Goal: Task Accomplishment & Management: Manage account settings

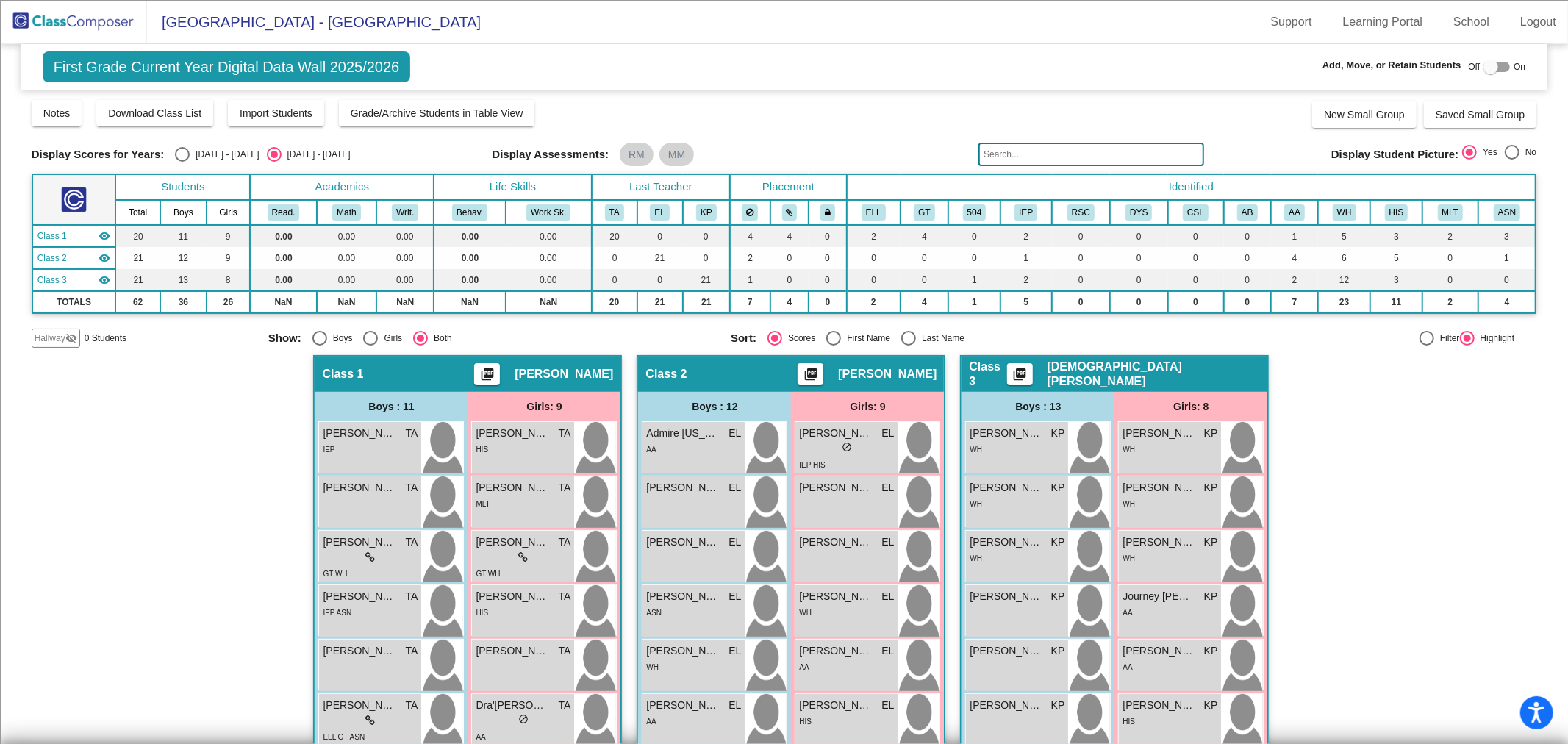
click at [80, 19] on img at bounding box center [73, 22] width 147 height 44
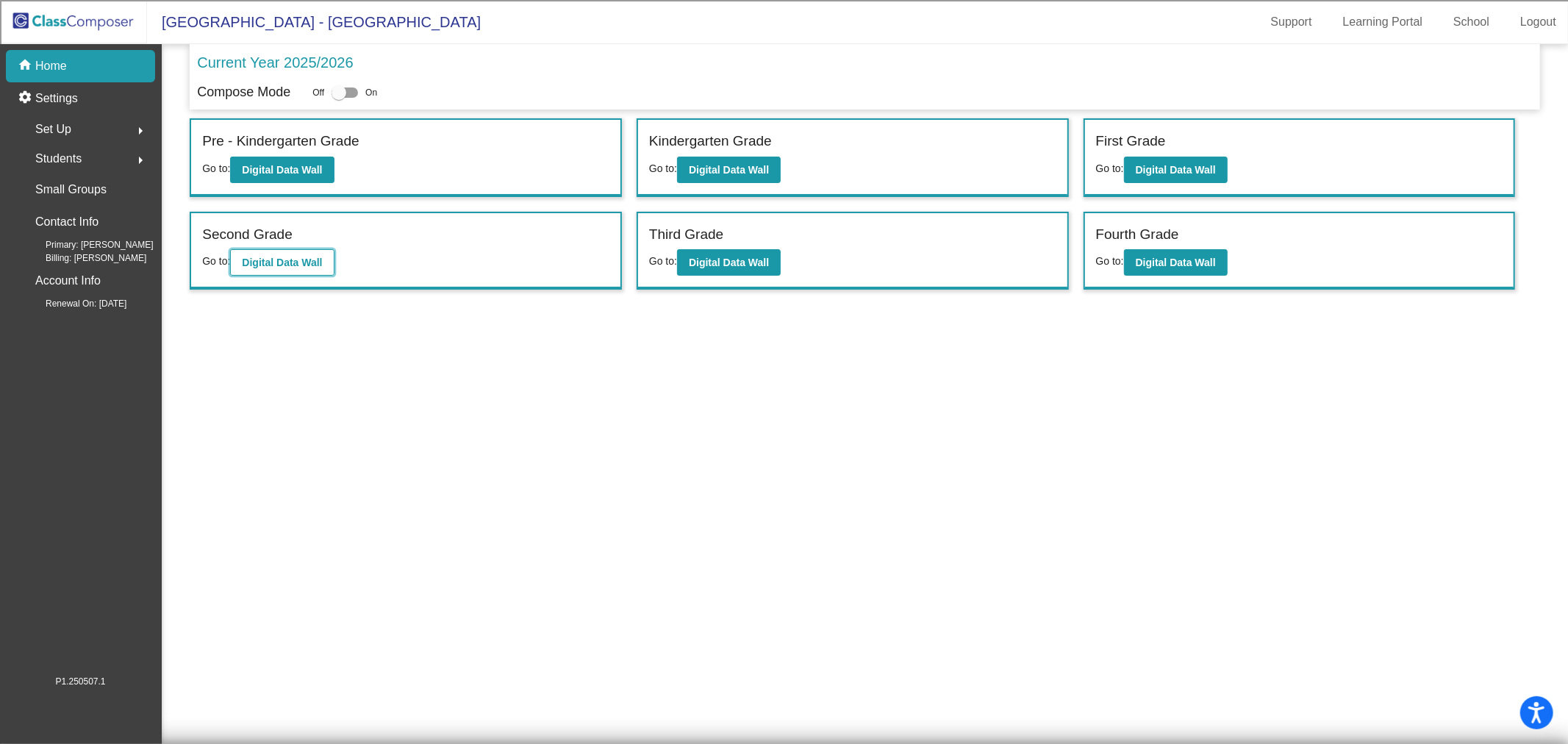
click at [290, 259] on b "Digital Data Wall" at bounding box center [282, 262] width 80 height 12
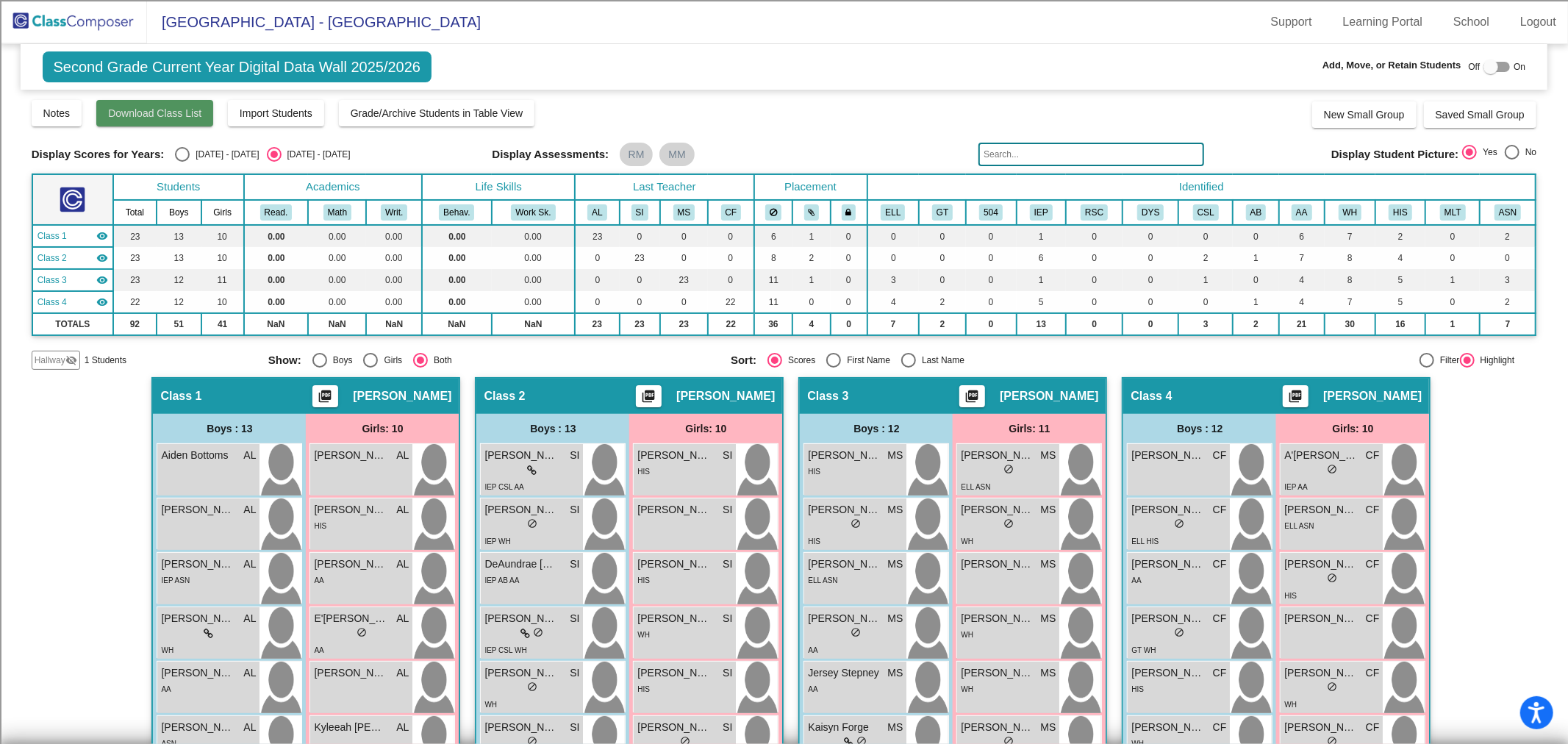
click at [137, 118] on span "Download Class List" at bounding box center [154, 113] width 93 height 12
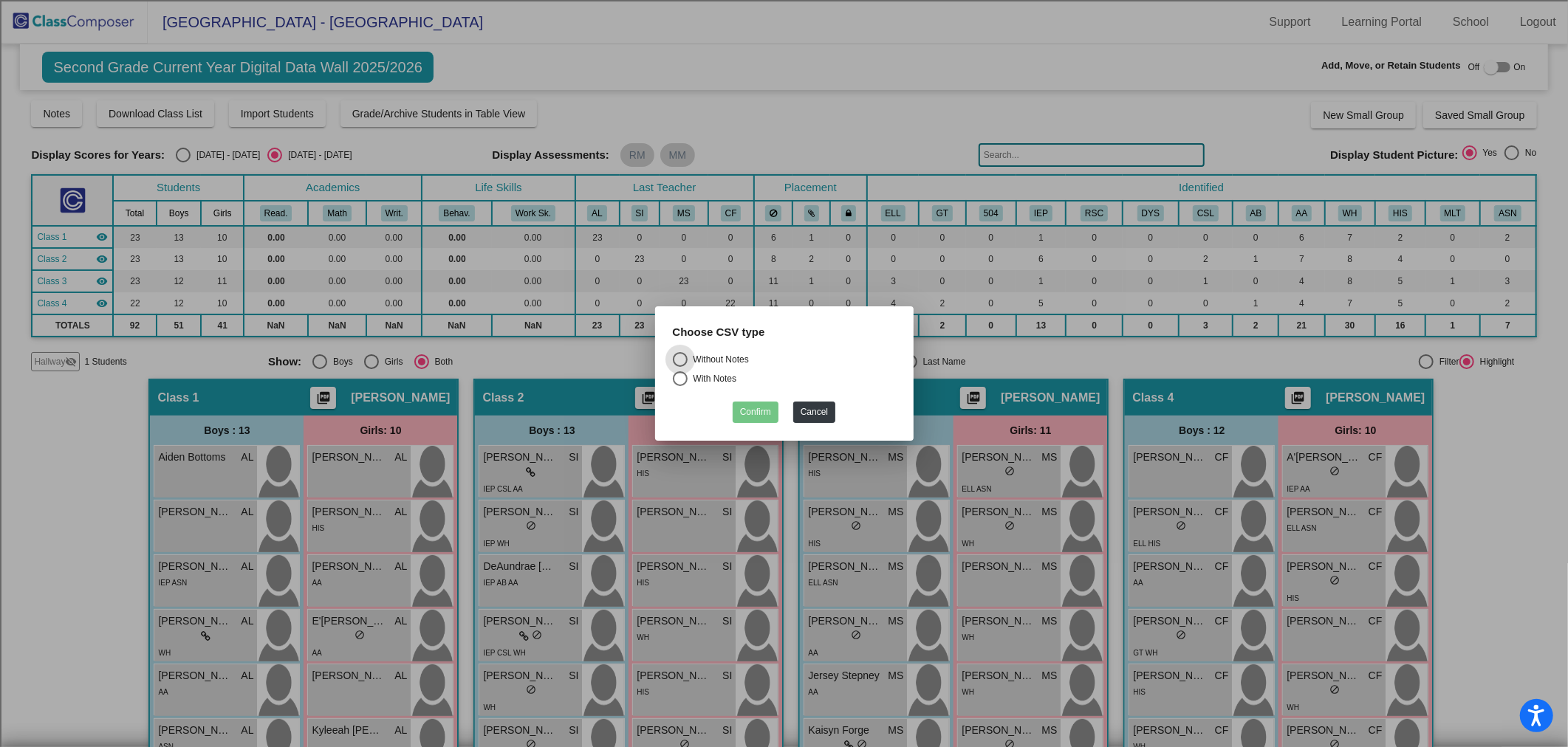
click at [699, 356] on div "Without Notes" at bounding box center [718, 359] width 61 height 13
click at [680, 367] on input "Without Notes" at bounding box center [680, 367] width 1 height 1
radio input "true"
click at [758, 414] on button "Confirm" at bounding box center [755, 412] width 46 height 21
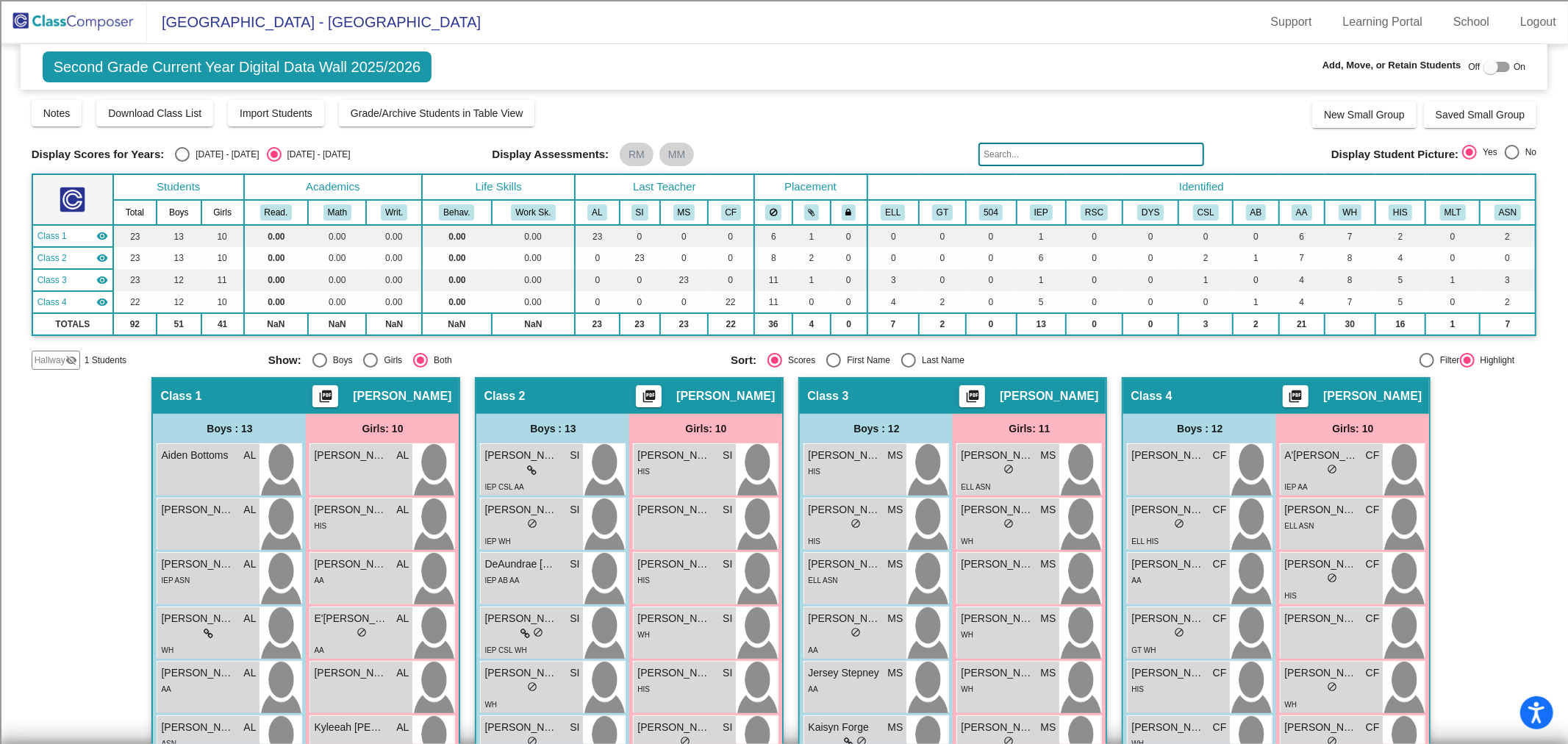
click at [41, 24] on img at bounding box center [73, 22] width 147 height 44
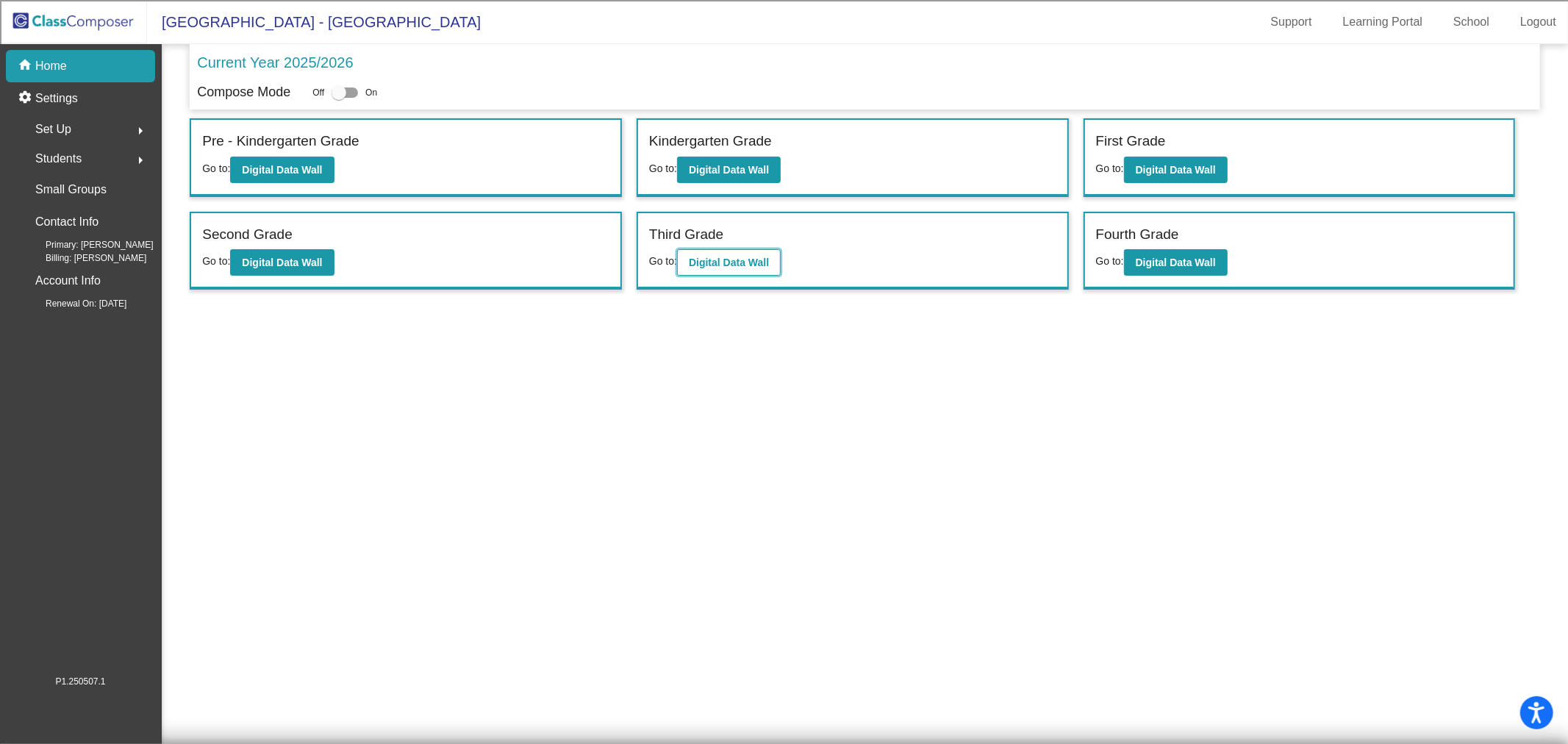
click at [755, 263] on b "Digital Data Wall" at bounding box center [729, 262] width 80 height 12
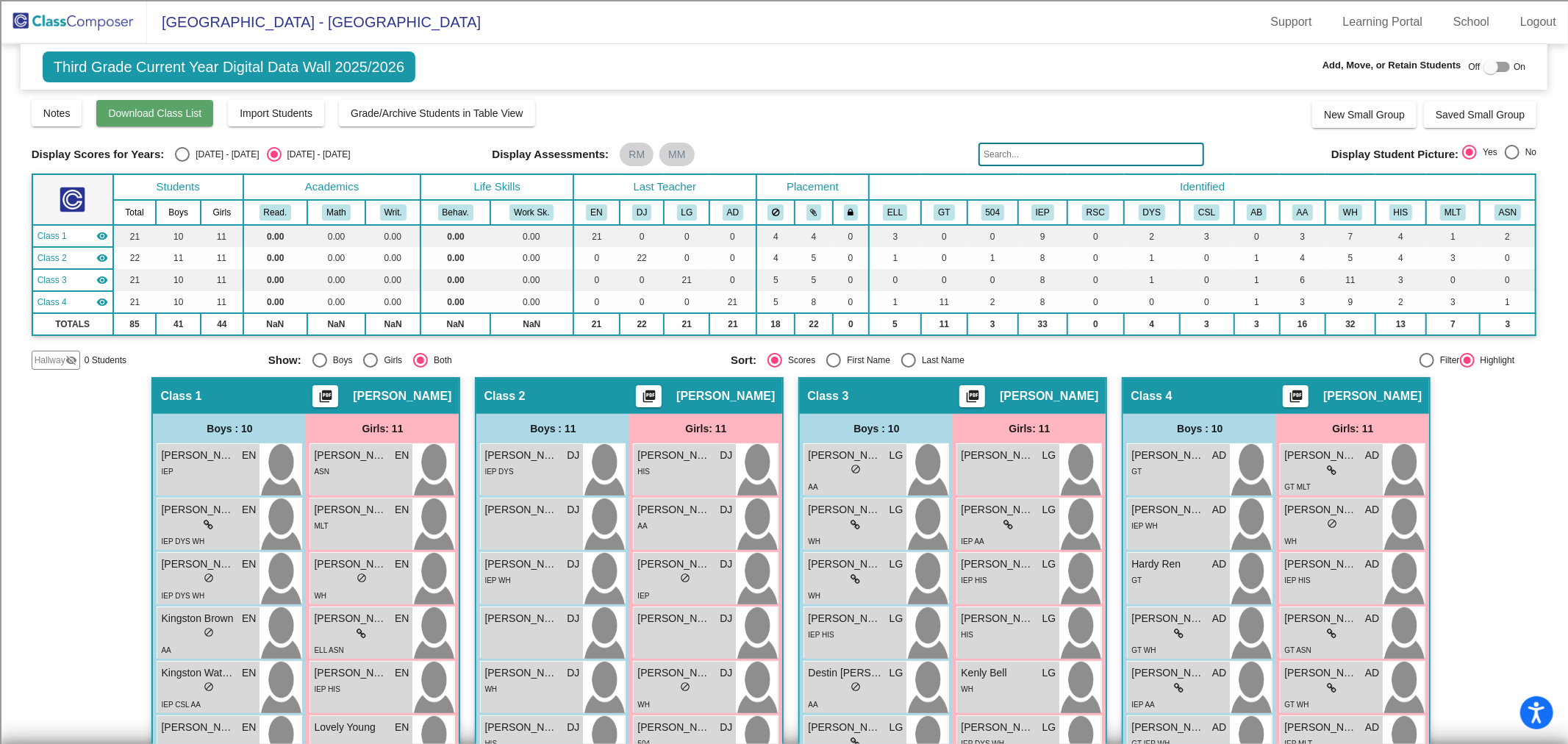
click at [164, 107] on span "Download Class List" at bounding box center [154, 113] width 93 height 12
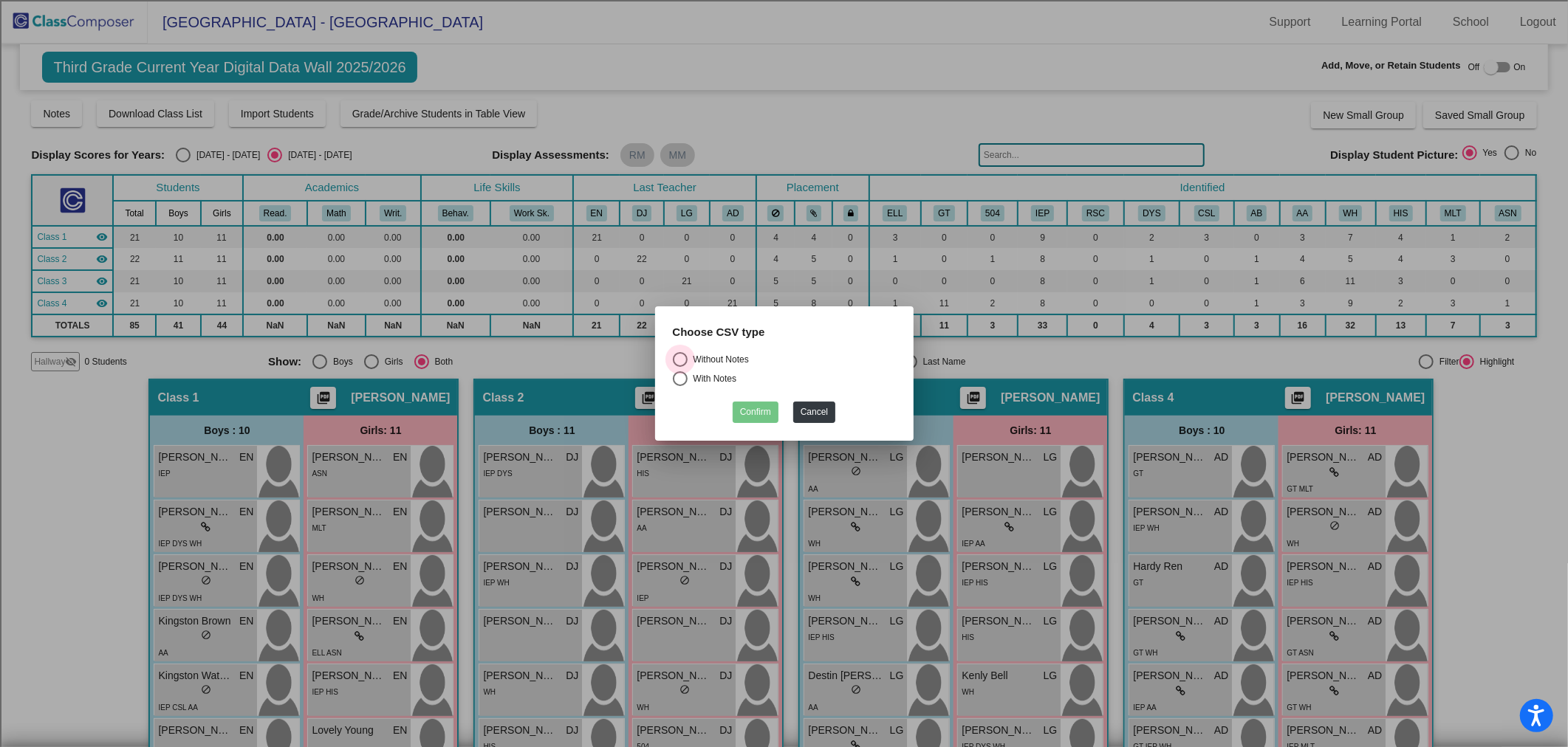
click at [681, 359] on div "Select an option" at bounding box center [680, 359] width 15 height 15
click at [680, 367] on input "Without Notes" at bounding box center [680, 367] width 1 height 1
radio input "true"
click at [764, 410] on button "Confirm" at bounding box center [755, 412] width 46 height 21
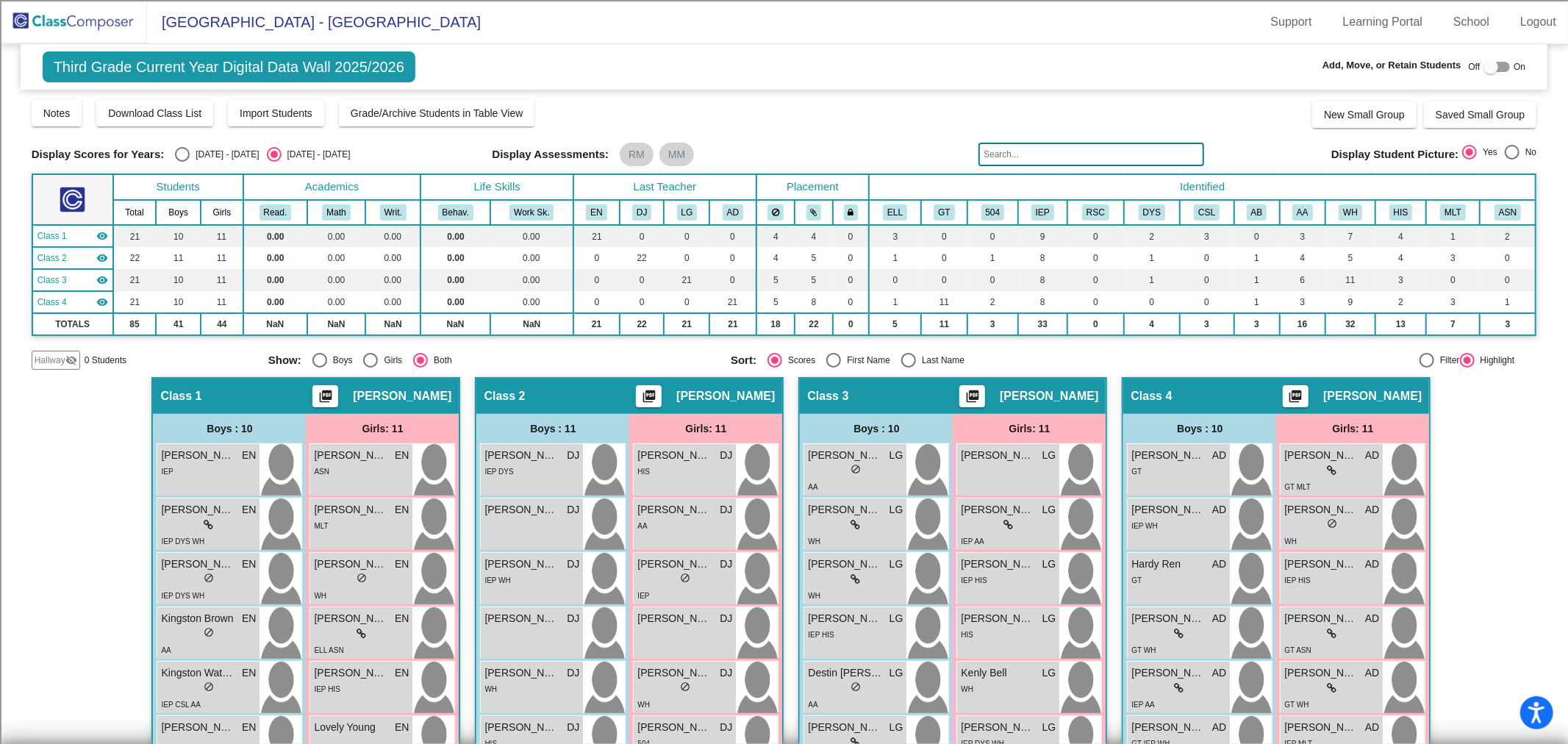
click at [54, 10] on img at bounding box center [73, 22] width 147 height 44
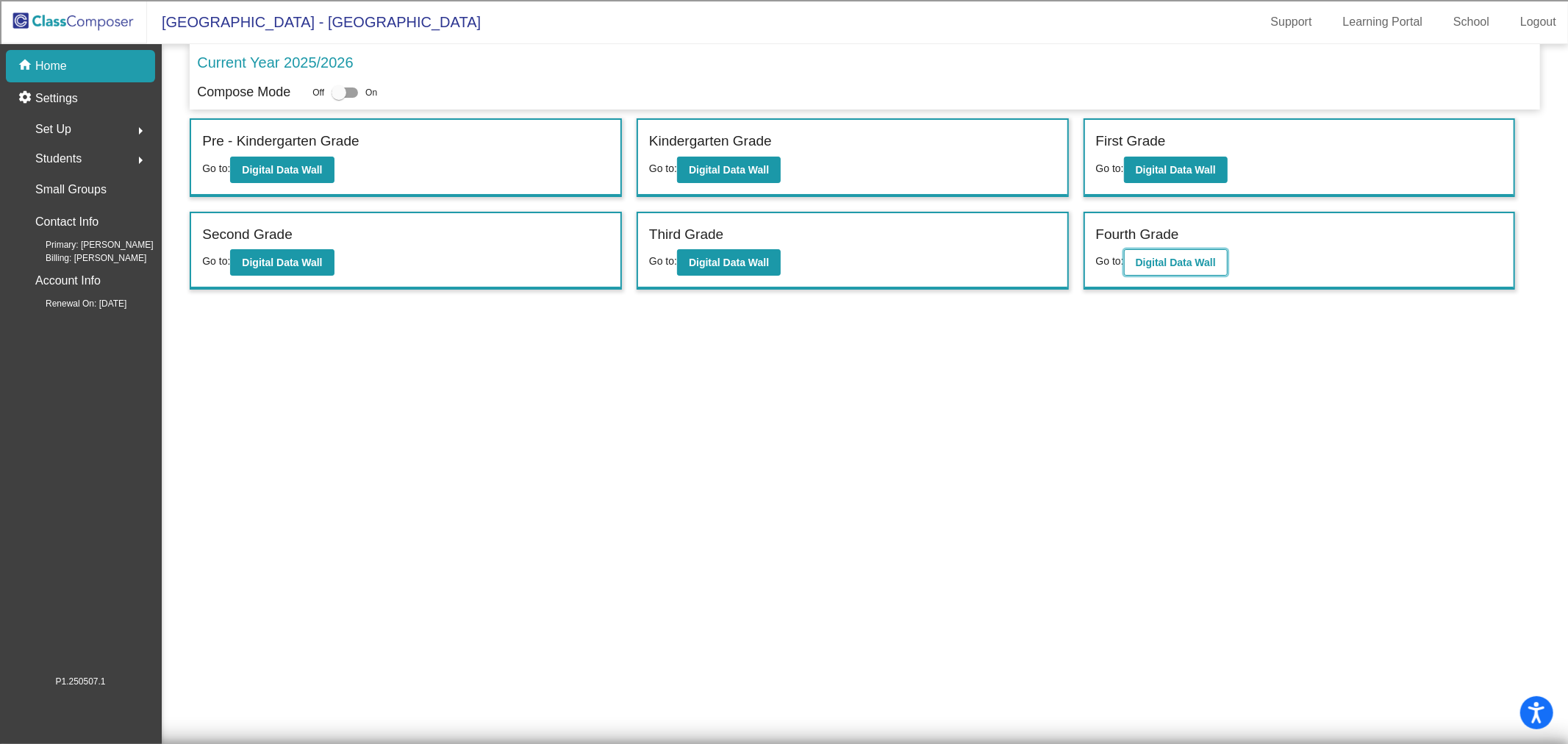
click at [1167, 266] on b "Digital Data Wall" at bounding box center [1176, 262] width 80 height 12
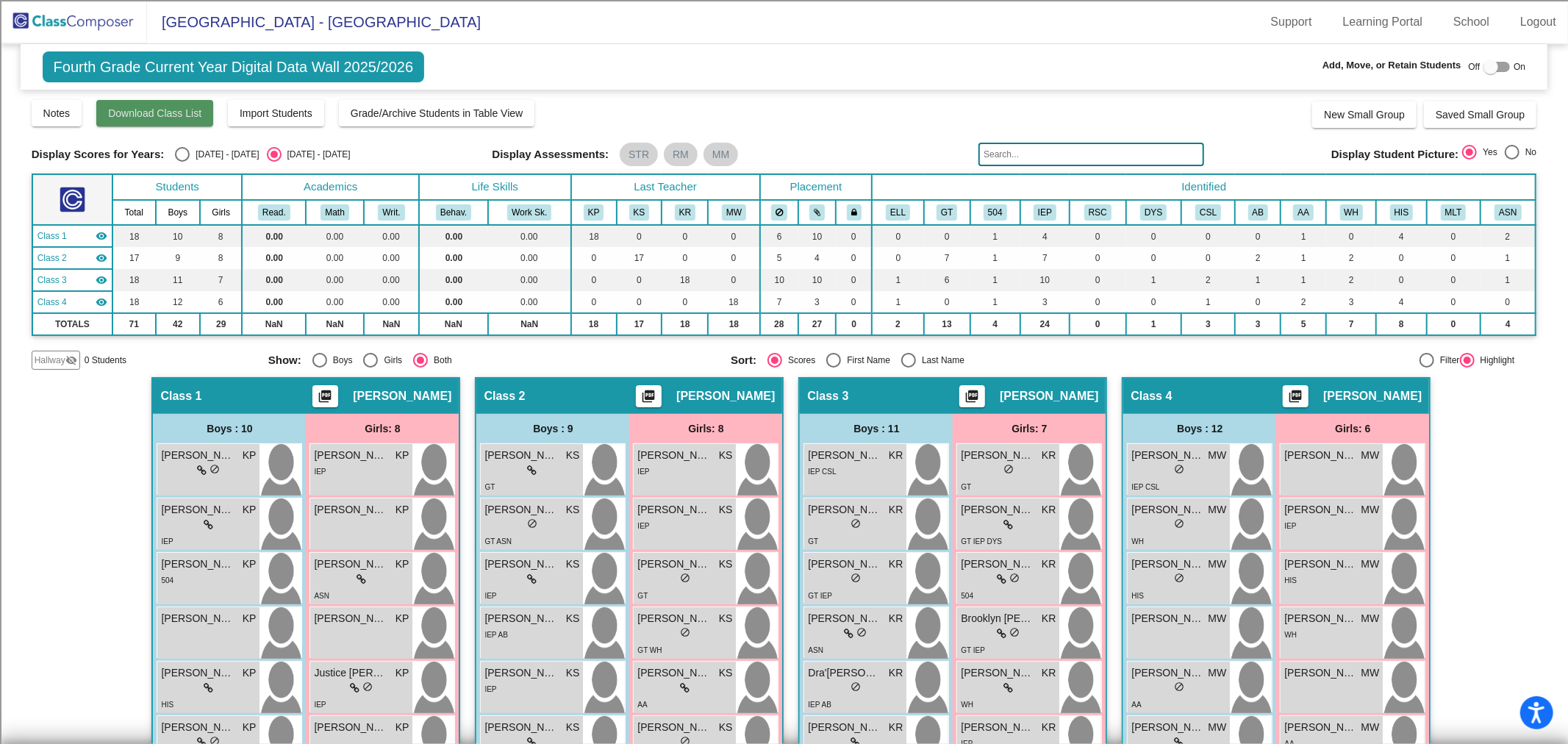
click at [141, 118] on span "Download Class List" at bounding box center [154, 113] width 93 height 12
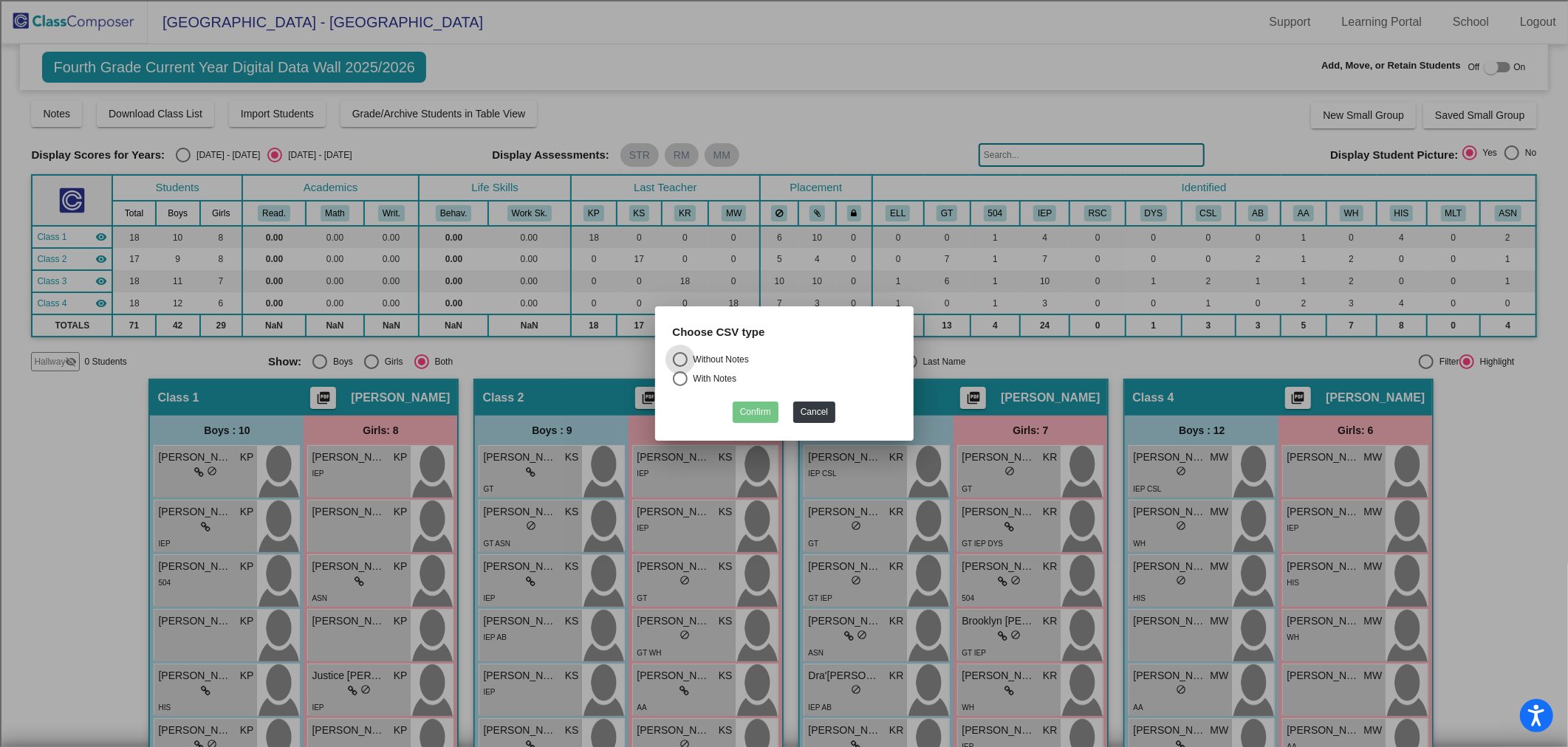
click at [735, 355] on div "Without Notes" at bounding box center [718, 359] width 61 height 13
click at [680, 367] on input "Without Notes" at bounding box center [680, 367] width 1 height 1
radio input "true"
click at [757, 414] on button "Confirm" at bounding box center [755, 412] width 46 height 21
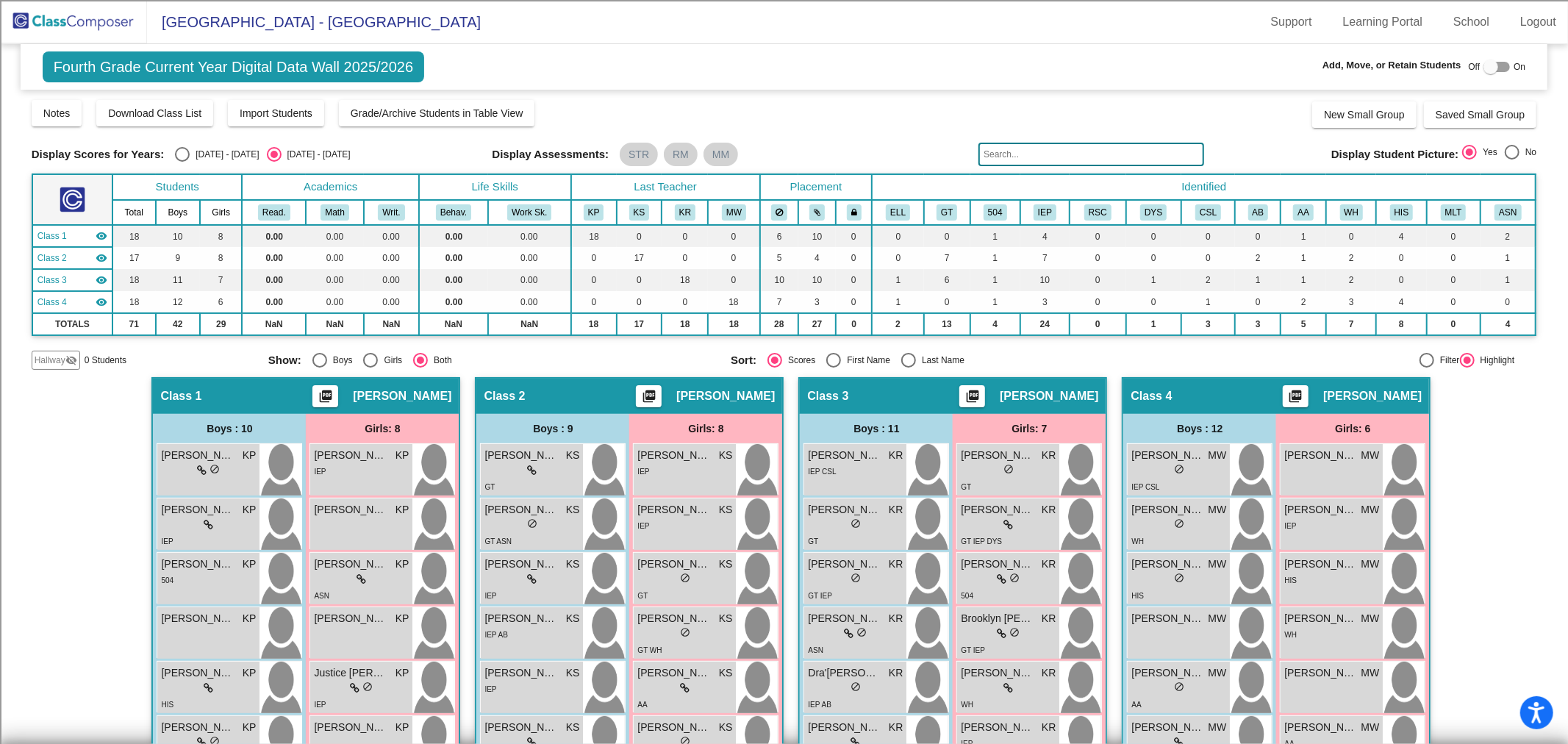
click at [46, 27] on img at bounding box center [73, 22] width 147 height 44
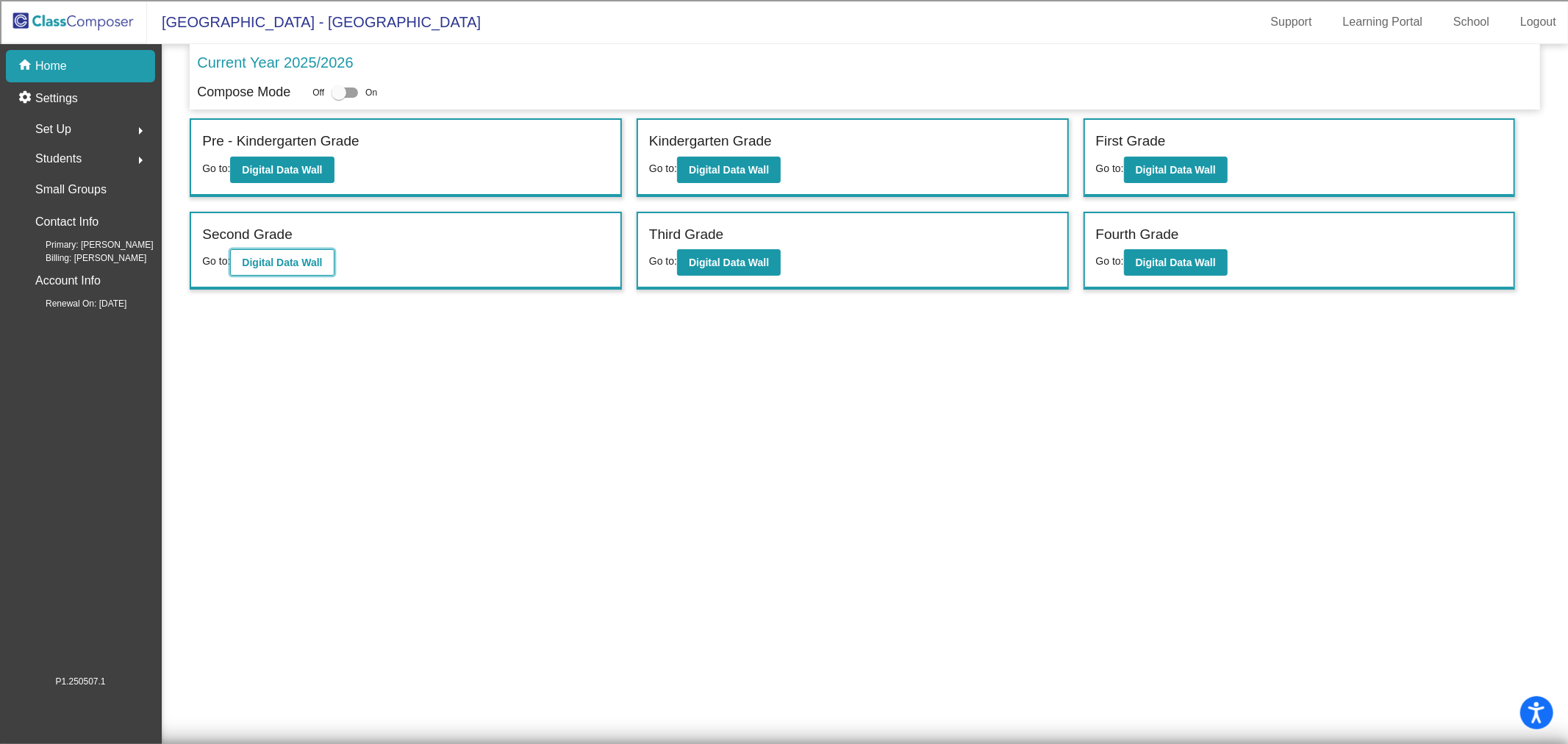
click at [295, 257] on b "Digital Data Wall" at bounding box center [282, 262] width 80 height 12
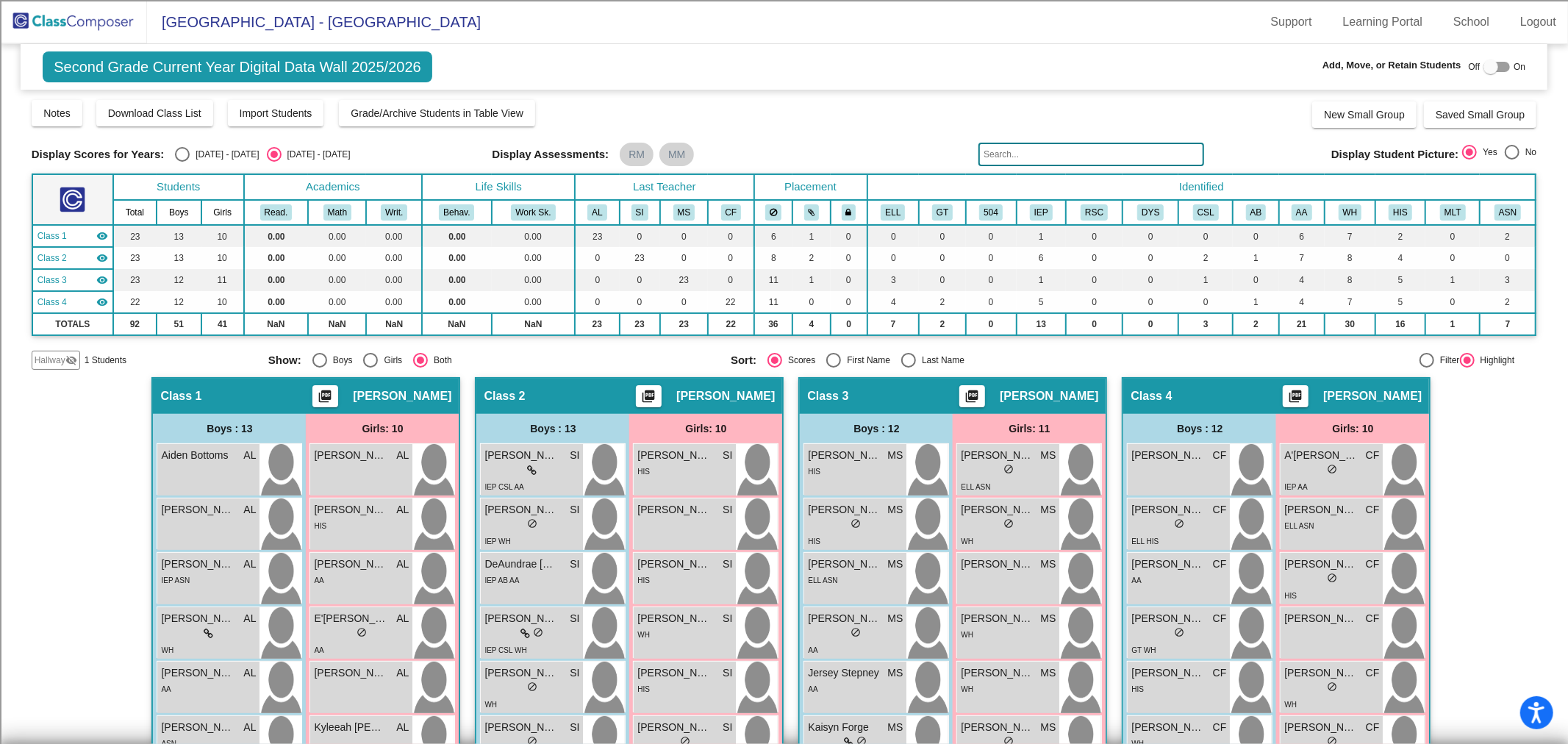
click at [59, 357] on span "Hallway" at bounding box center [50, 360] width 31 height 13
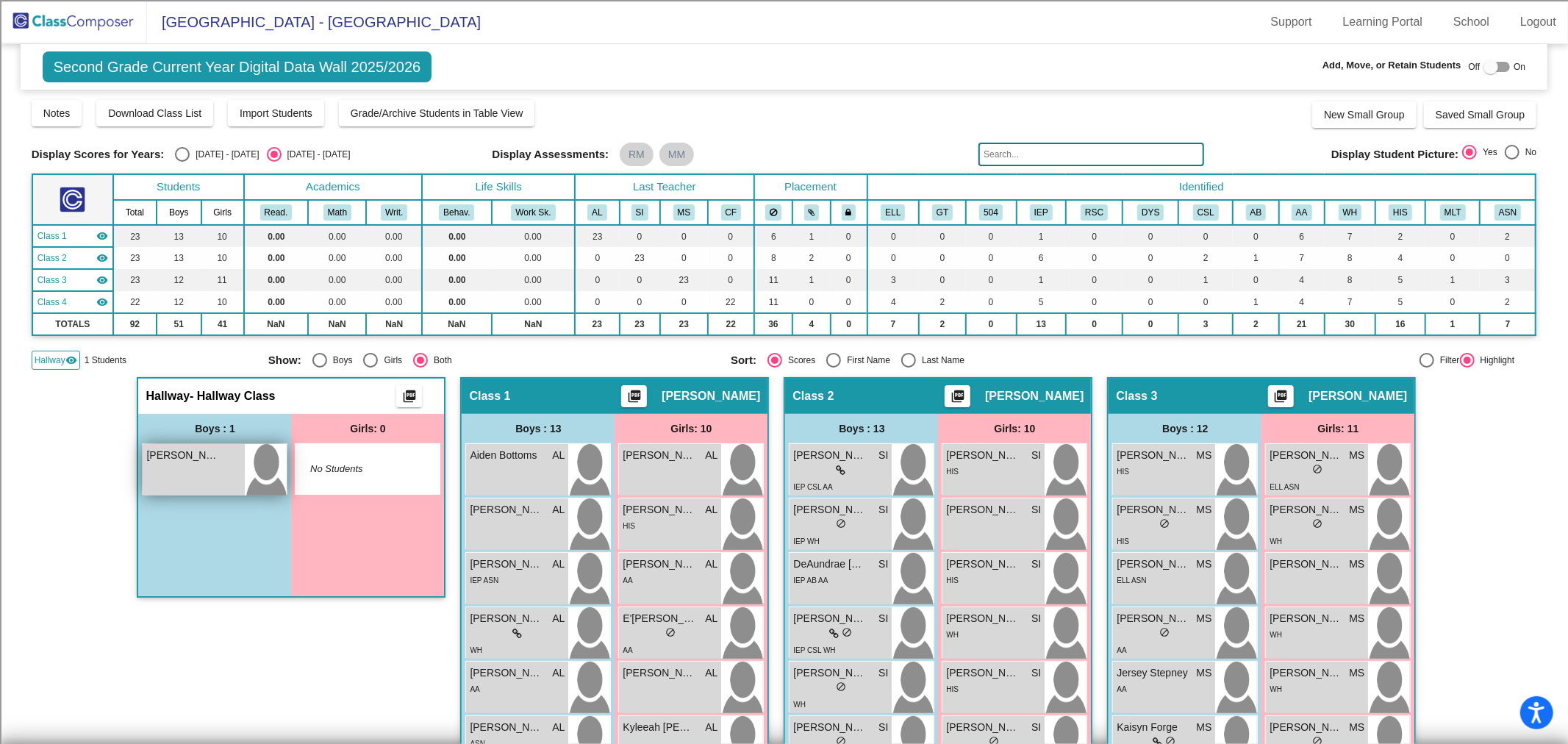
click at [193, 461] on div "Zaki Merchant lock do_not_disturb_alt" at bounding box center [194, 470] width 102 height 52
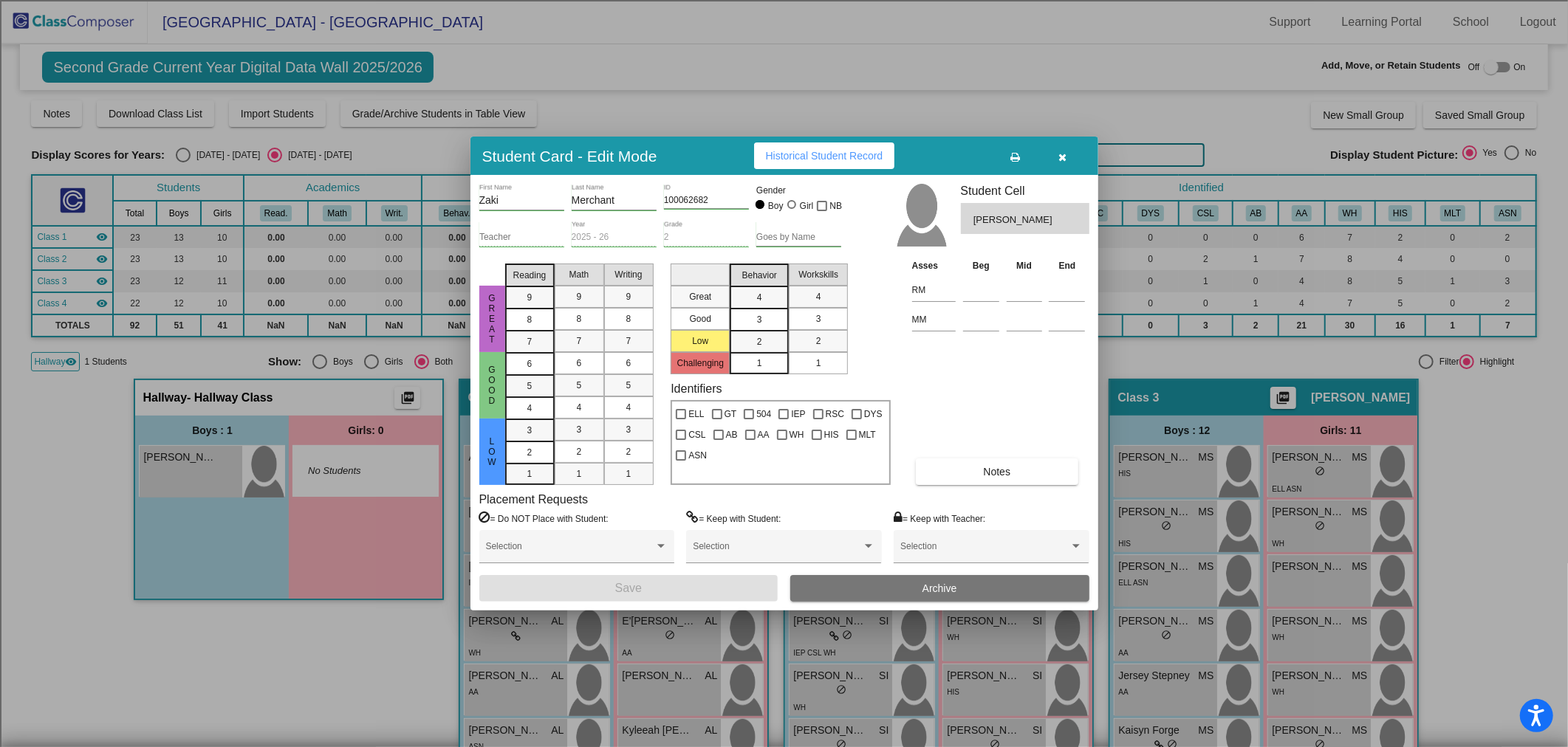
click at [960, 588] on button "Archive" at bounding box center [939, 588] width 299 height 27
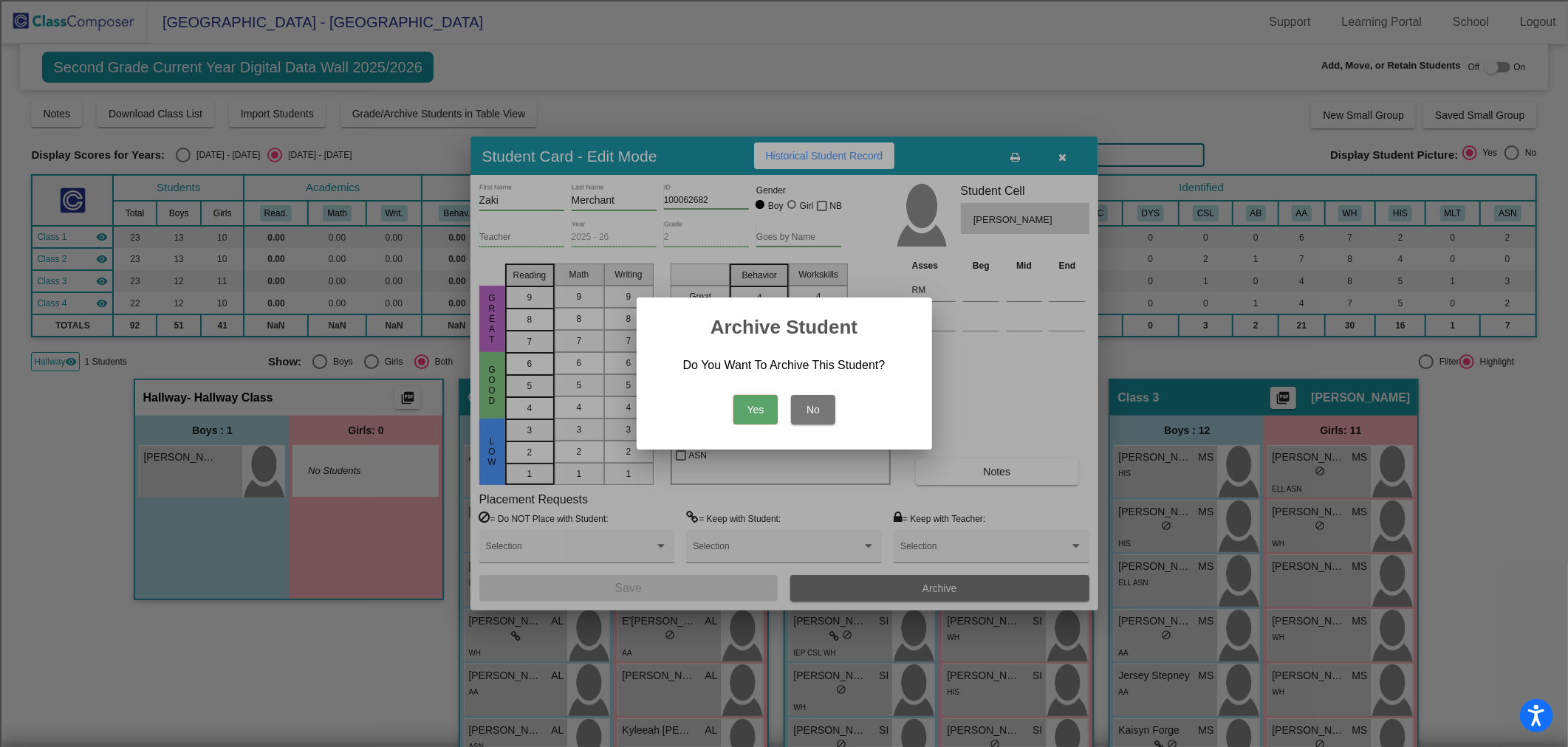
click at [761, 406] on button "Yes" at bounding box center [755, 410] width 44 height 30
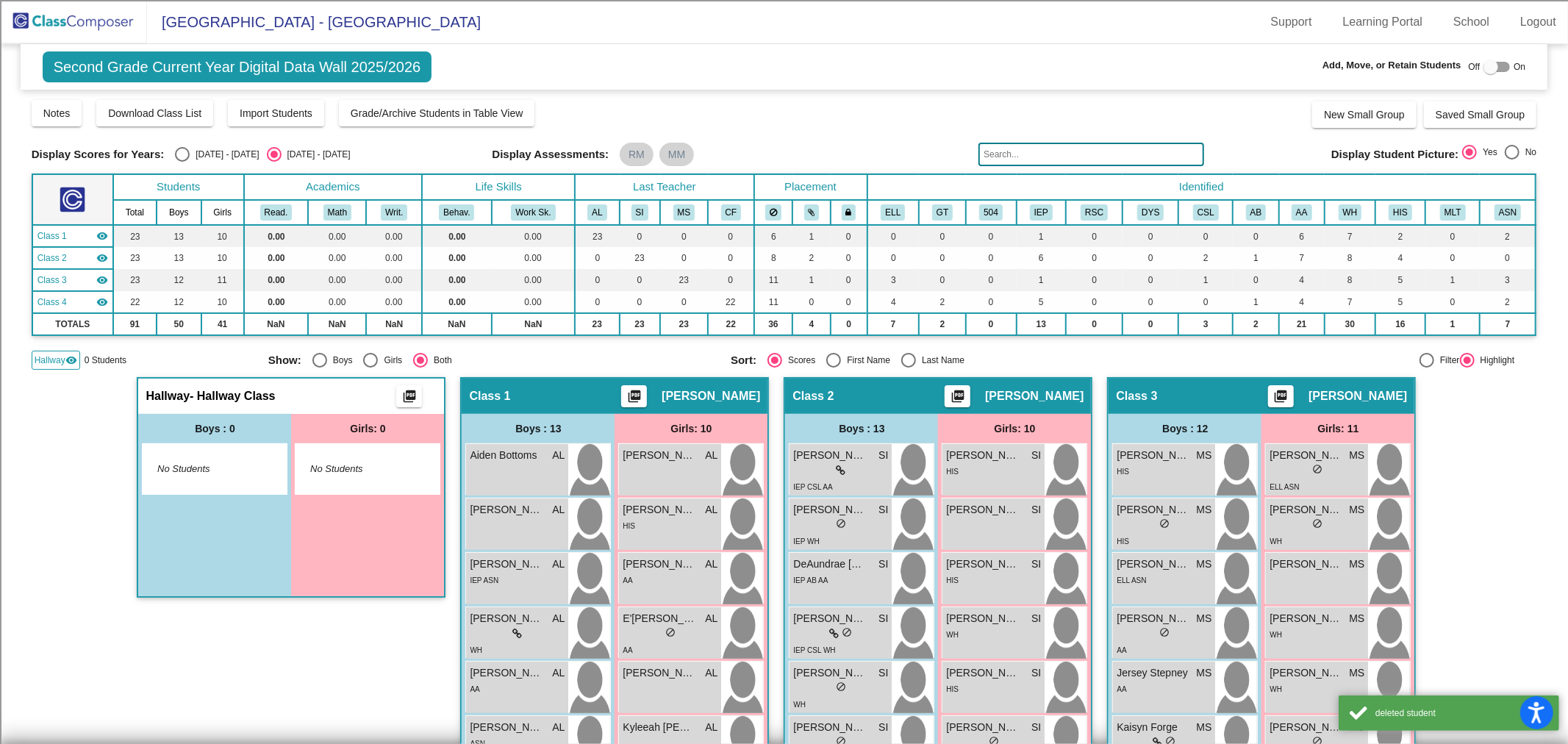
click at [69, 20] on img at bounding box center [73, 22] width 147 height 44
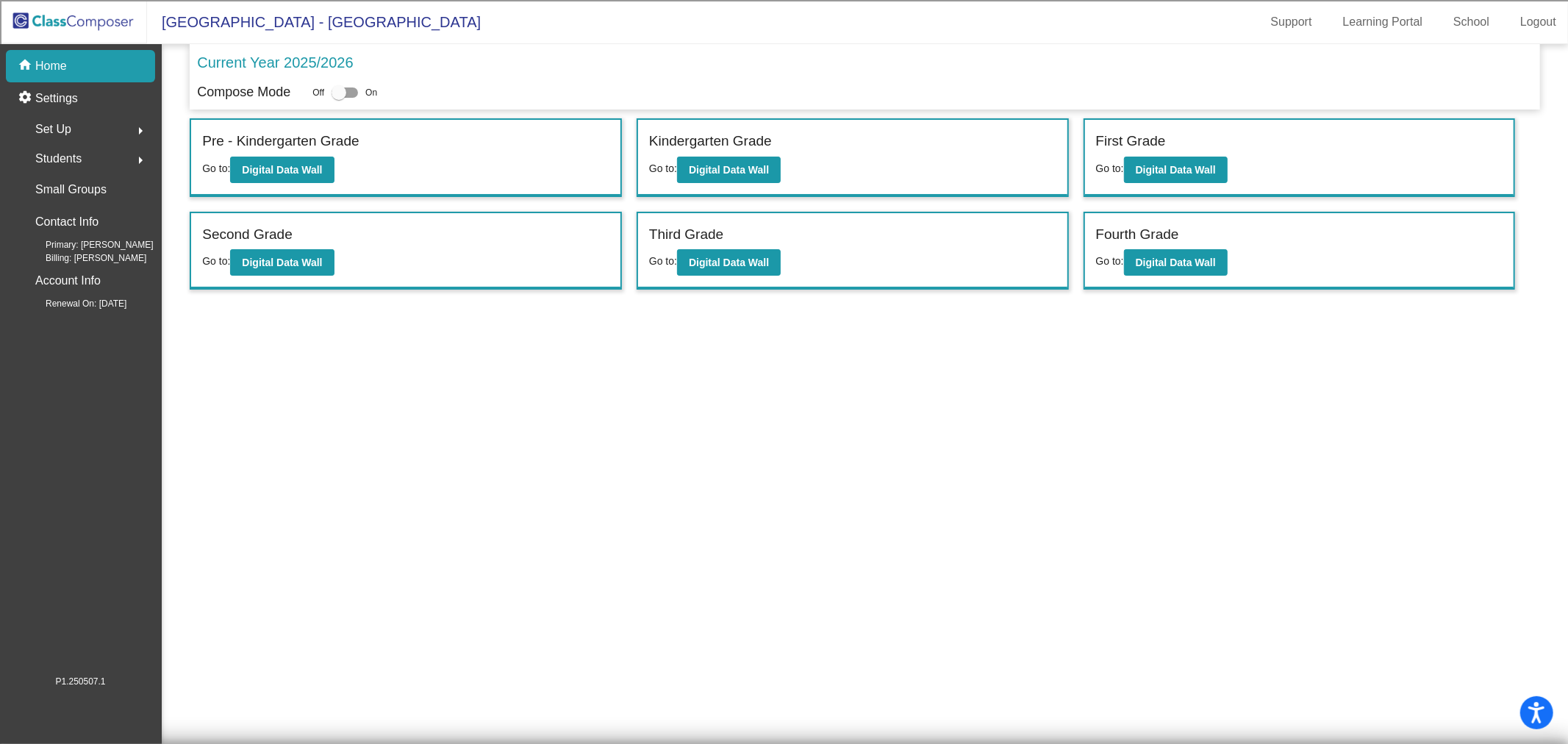
click at [50, 67] on p "Home" at bounding box center [51, 66] width 31 height 18
click at [1540, 27] on link "Logout" at bounding box center [1538, 22] width 59 height 23
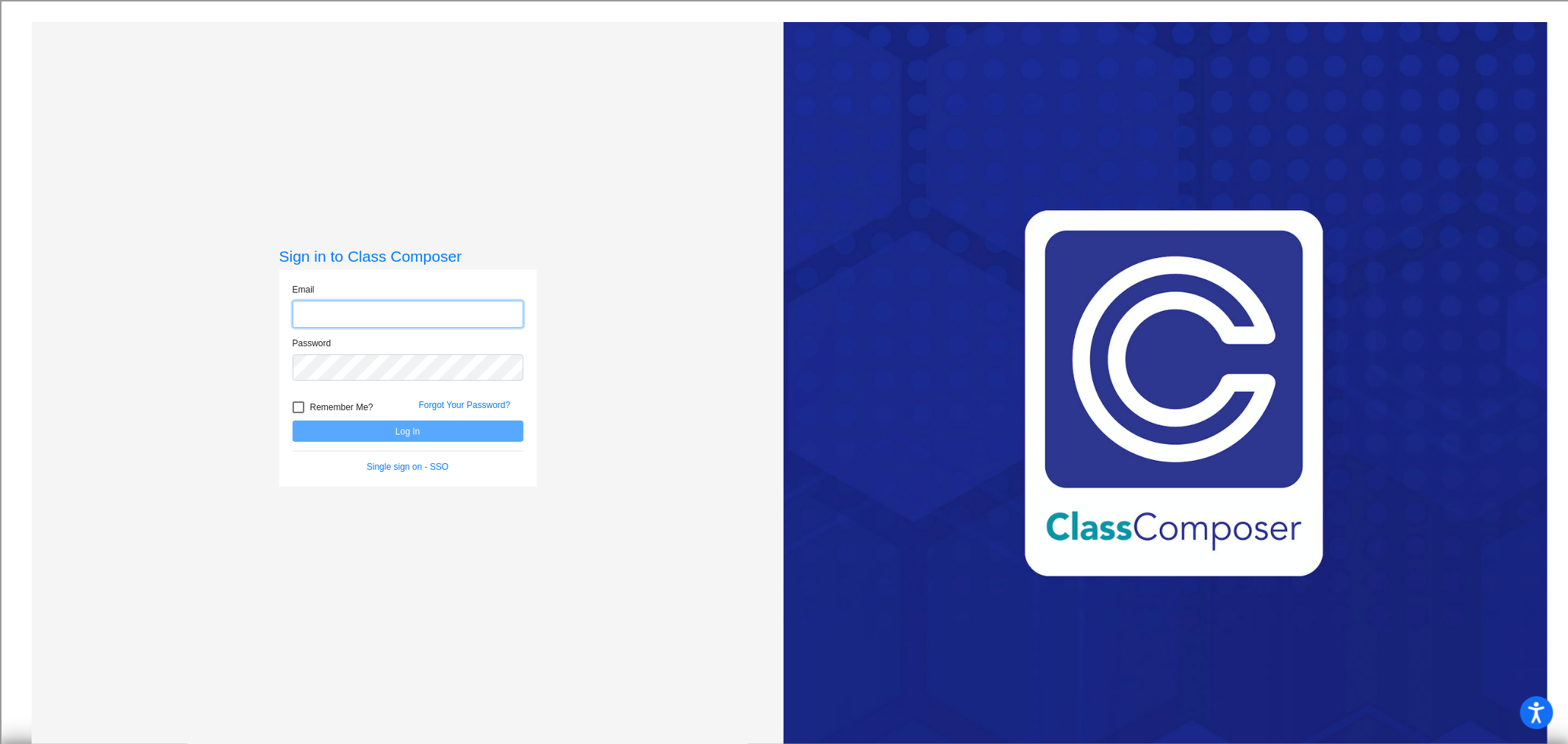
type input "[EMAIL_ADDRESS][DOMAIN_NAME]"
